Goal: Find specific page/section: Find specific page/section

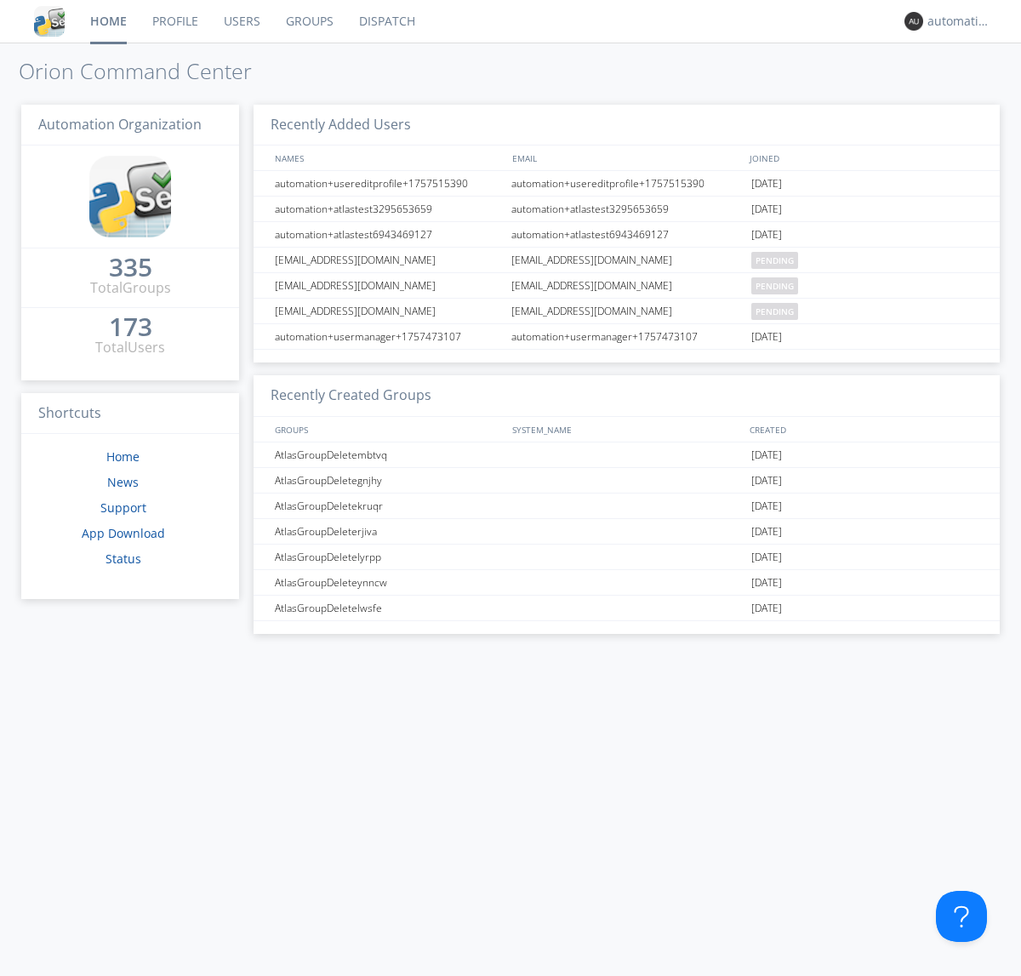
click at [385, 21] on link "Dispatch" at bounding box center [387, 21] width 82 height 43
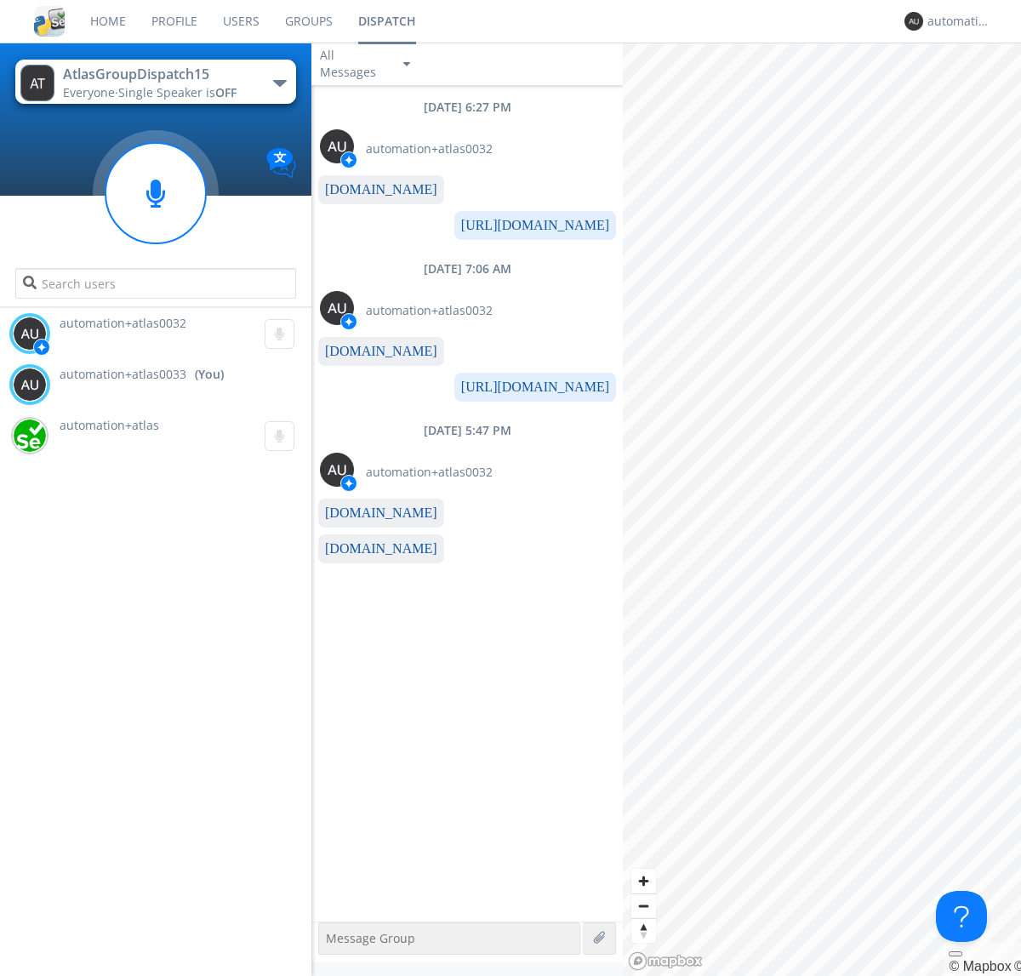
click at [373, 549] on link "[DOMAIN_NAME]" at bounding box center [381, 548] width 112 height 14
type textarea "[URL][DOMAIN_NAME]"
click at [954, 21] on div "automation+atlas0033" at bounding box center [959, 21] width 64 height 17
